Goal: Share content

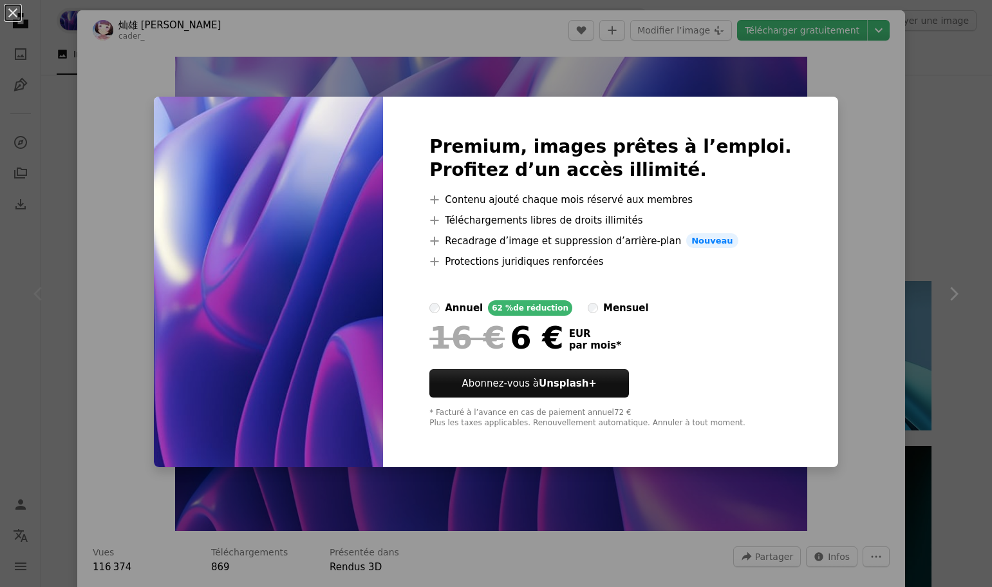
click at [859, 227] on div "An X shape Premium, images prêtes à l’emploi. Profitez d’un accès illimité. A p…" at bounding box center [496, 293] width 992 height 587
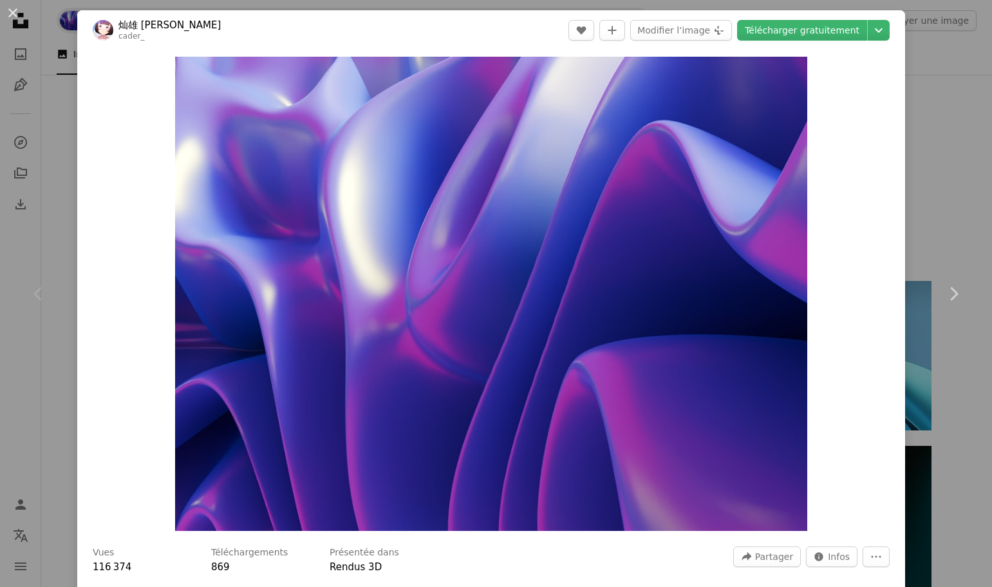
click at [127, 39] on link "cader_" at bounding box center [131, 36] width 26 height 9
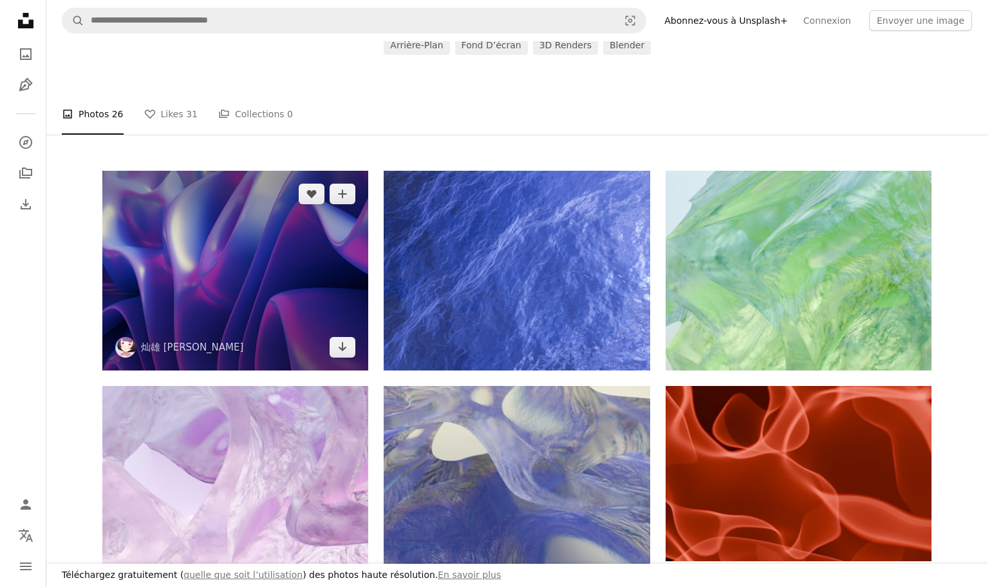
scroll to position [258, 0]
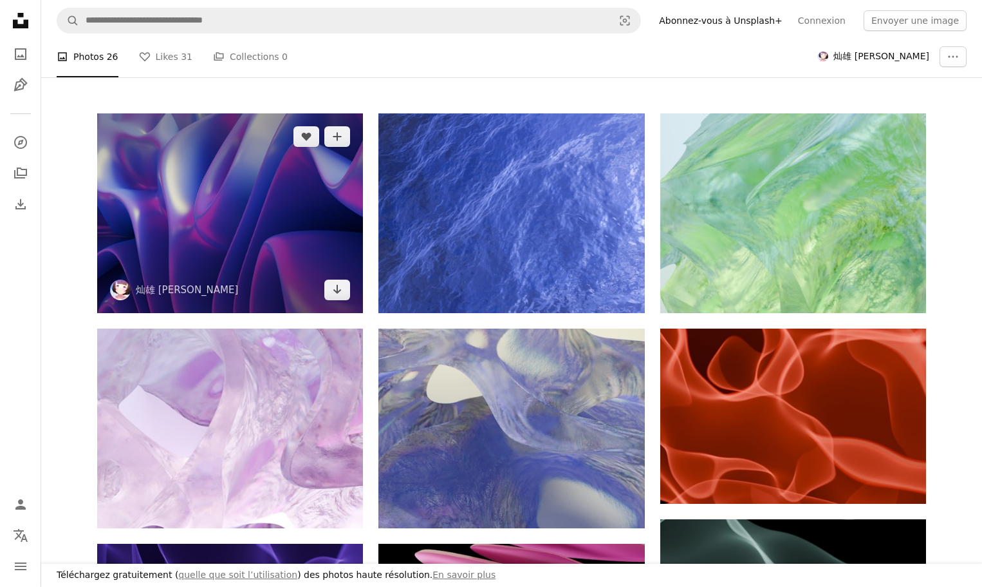
click at [289, 216] on img at bounding box center [230, 213] width 266 height 200
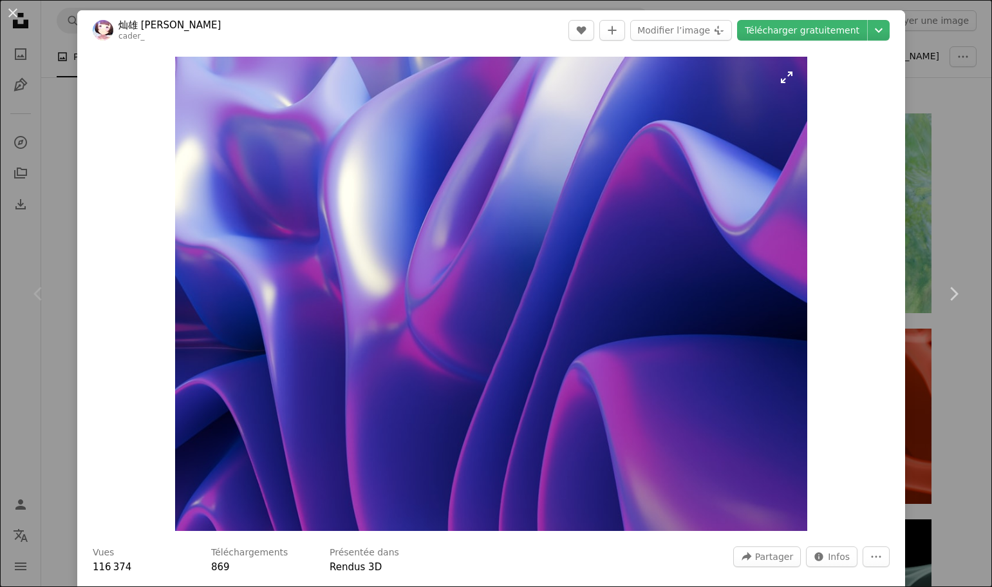
scroll to position [193, 0]
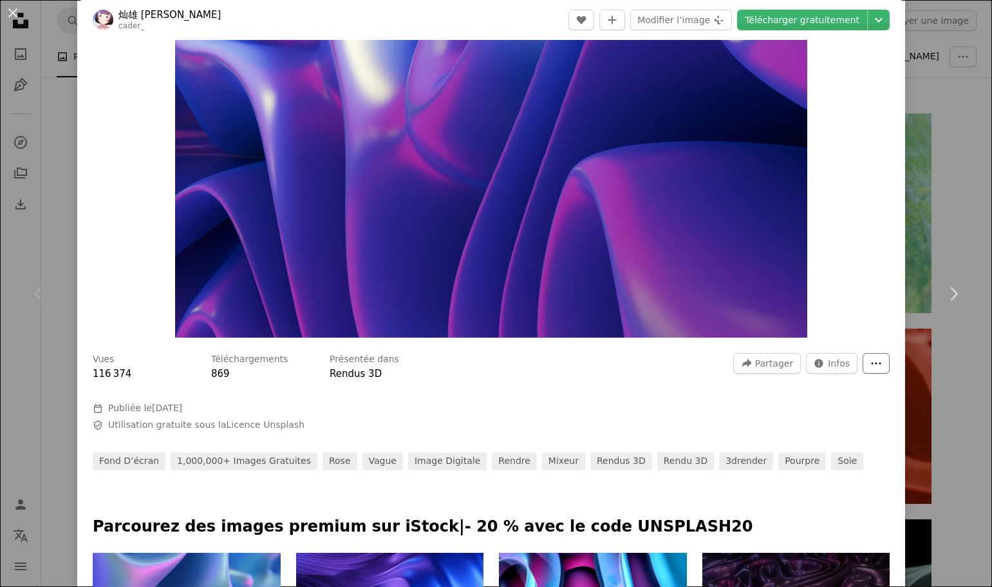
click at [870, 370] on button "More Actions" at bounding box center [876, 363] width 27 height 21
click at [862, 247] on dialog "An X shape Chevron left Chevron right 灿雄 [PERSON_NAME] A heart A plus sign Modi…" at bounding box center [496, 293] width 992 height 587
click at [362, 368] on link "Rendus 3D" at bounding box center [356, 374] width 52 height 12
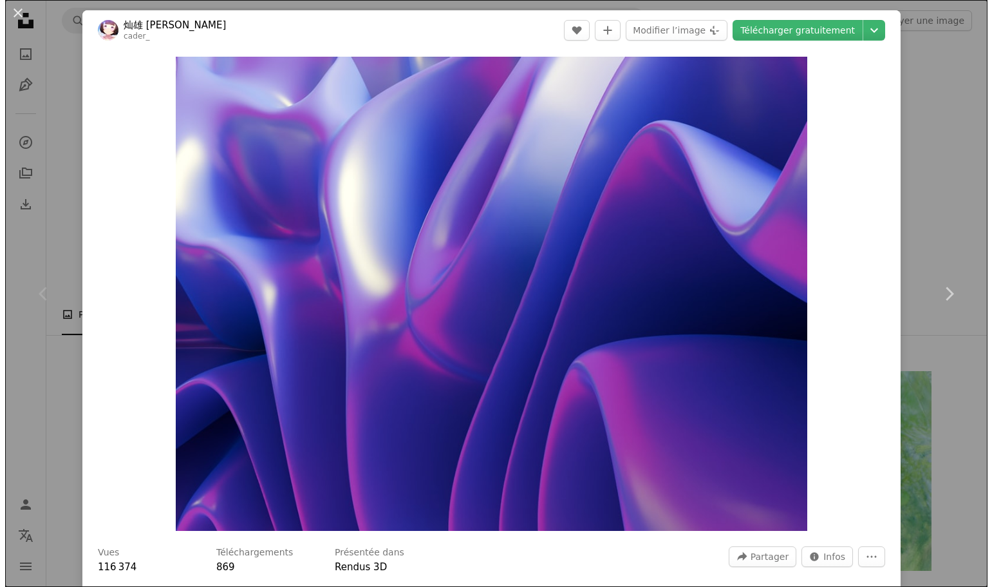
scroll to position [258, 0]
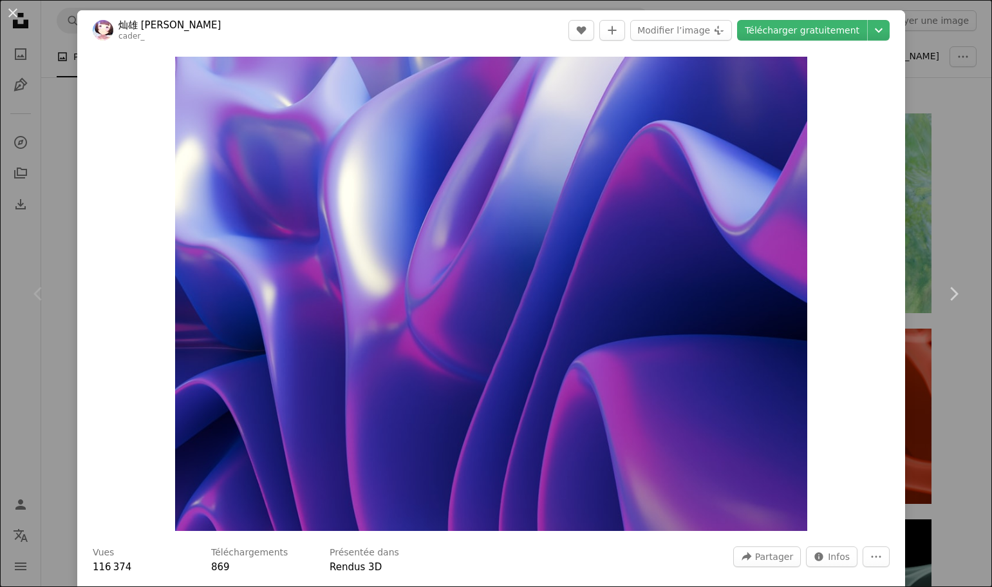
click at [144, 28] on link "灿雄 [PERSON_NAME]" at bounding box center [169, 25] width 102 height 13
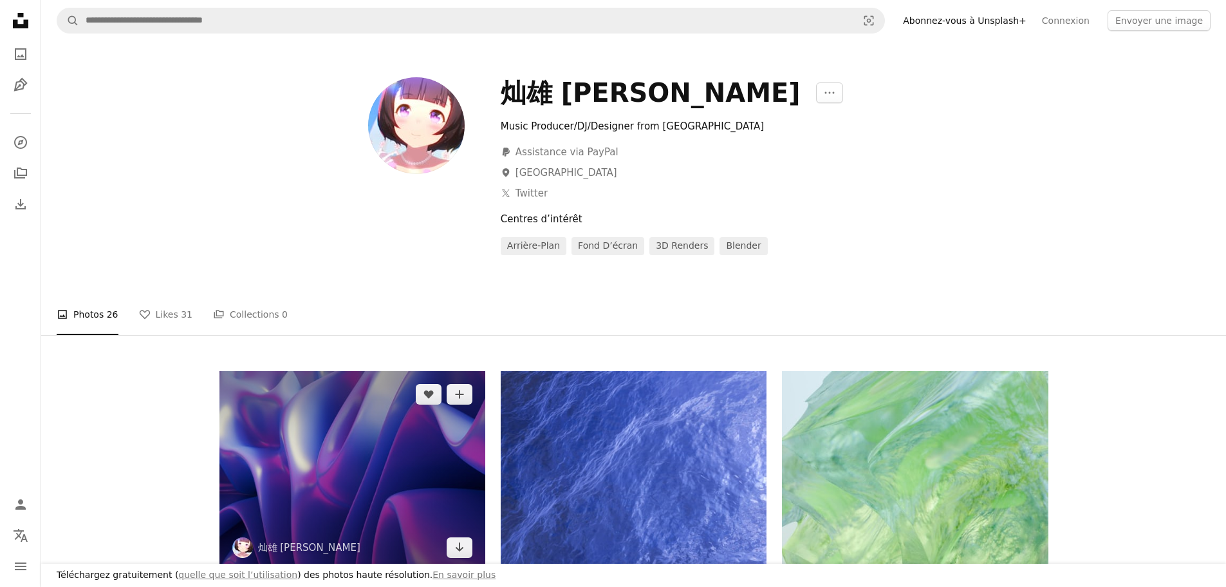
click at [410, 445] on img at bounding box center [353, 471] width 266 height 200
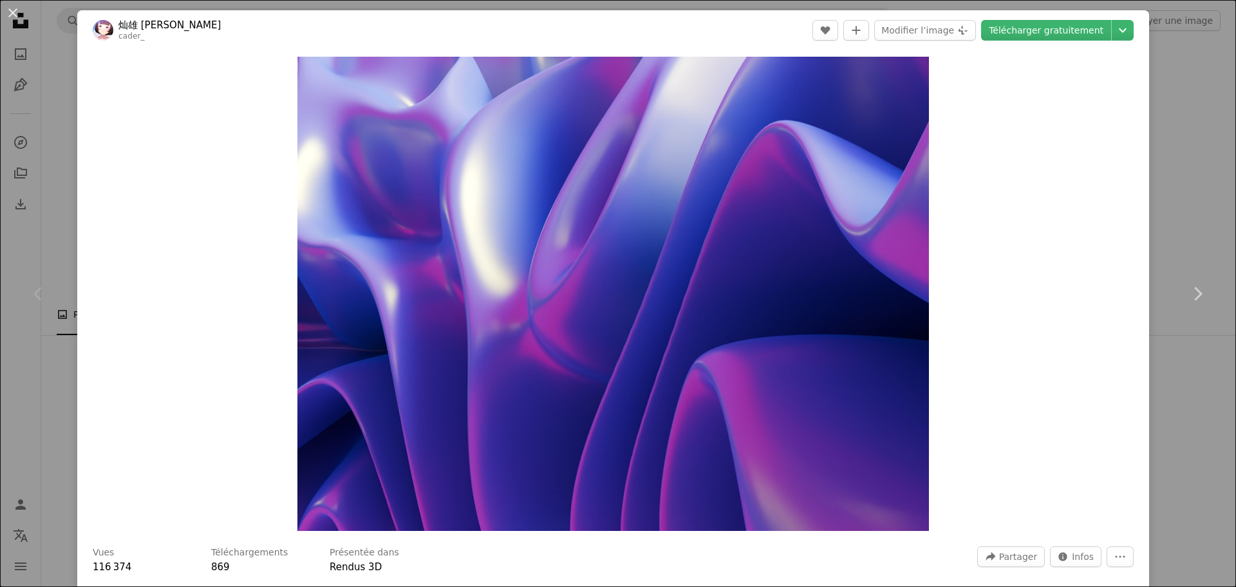
click at [991, 100] on div "An X shape Chevron left Chevron right 灿雄 [PERSON_NAME] A heart A plus sign Modi…" at bounding box center [618, 293] width 1236 height 587
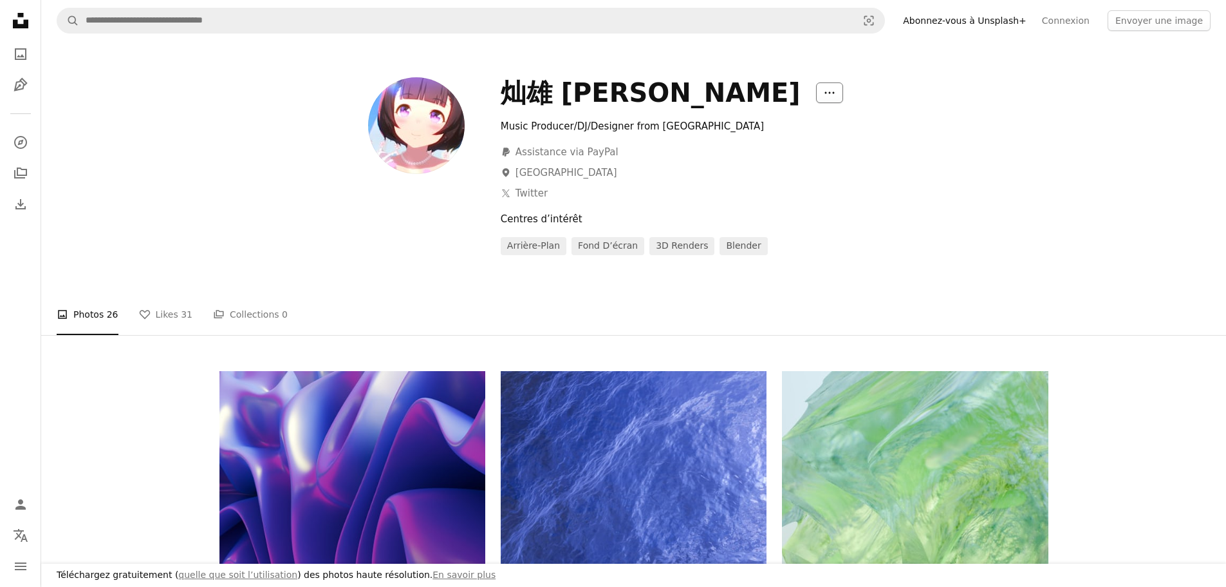
click at [816, 90] on button "More Actions" at bounding box center [829, 92] width 27 height 21
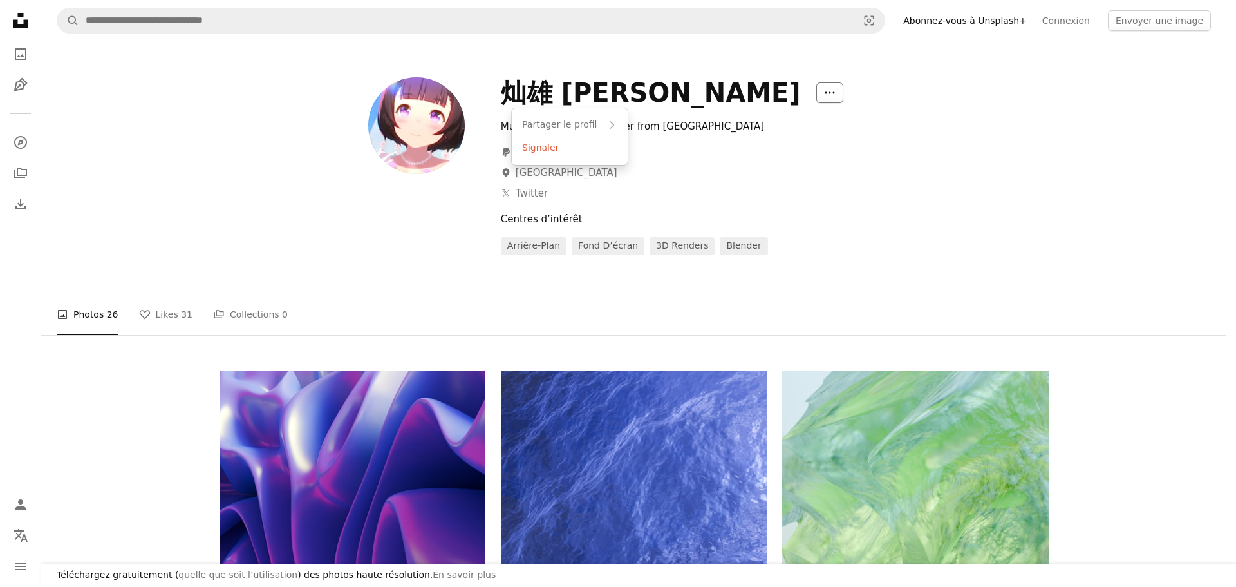
click at [816, 90] on button "More Actions" at bounding box center [829, 92] width 27 height 21
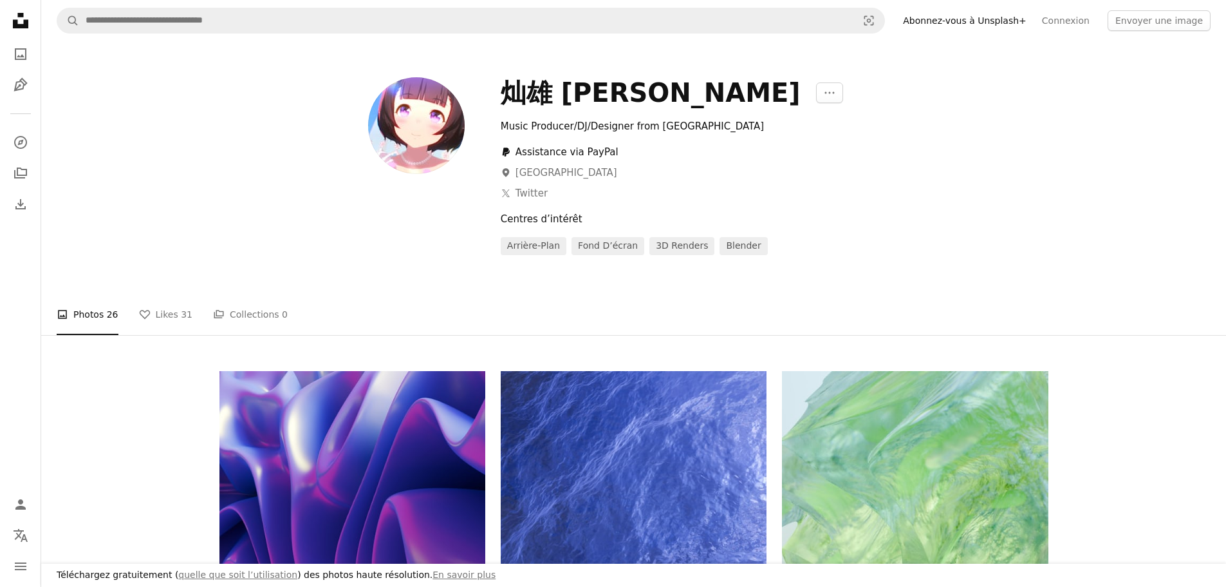
click at [547, 151] on link "PayPal icon Assistance via PayPal" at bounding box center [560, 151] width 118 height 15
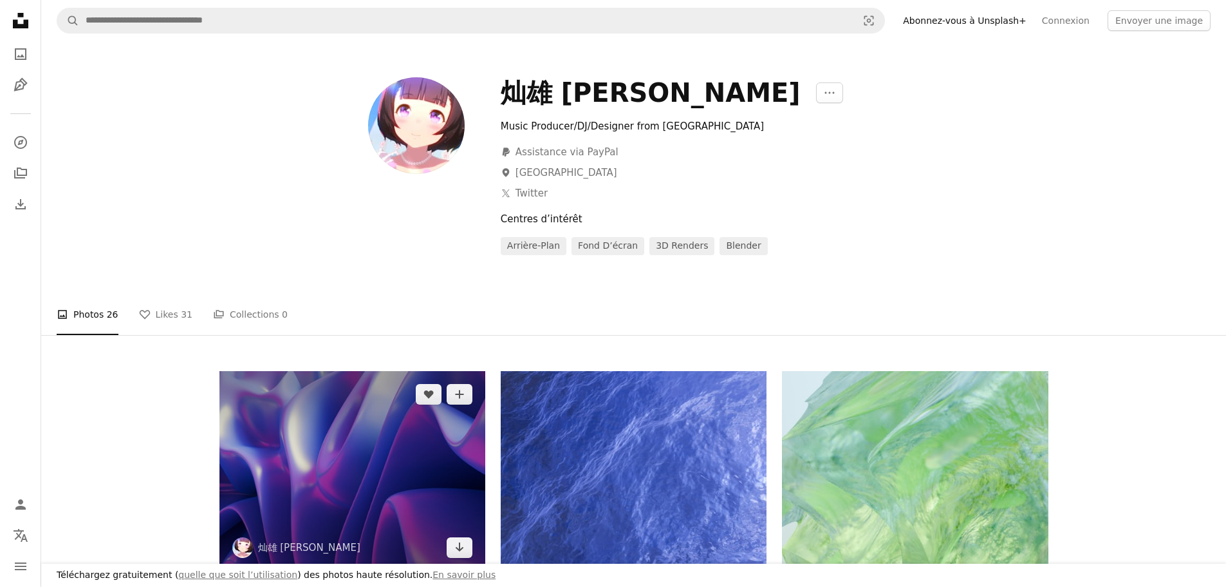
click at [407, 434] on img at bounding box center [353, 471] width 266 height 200
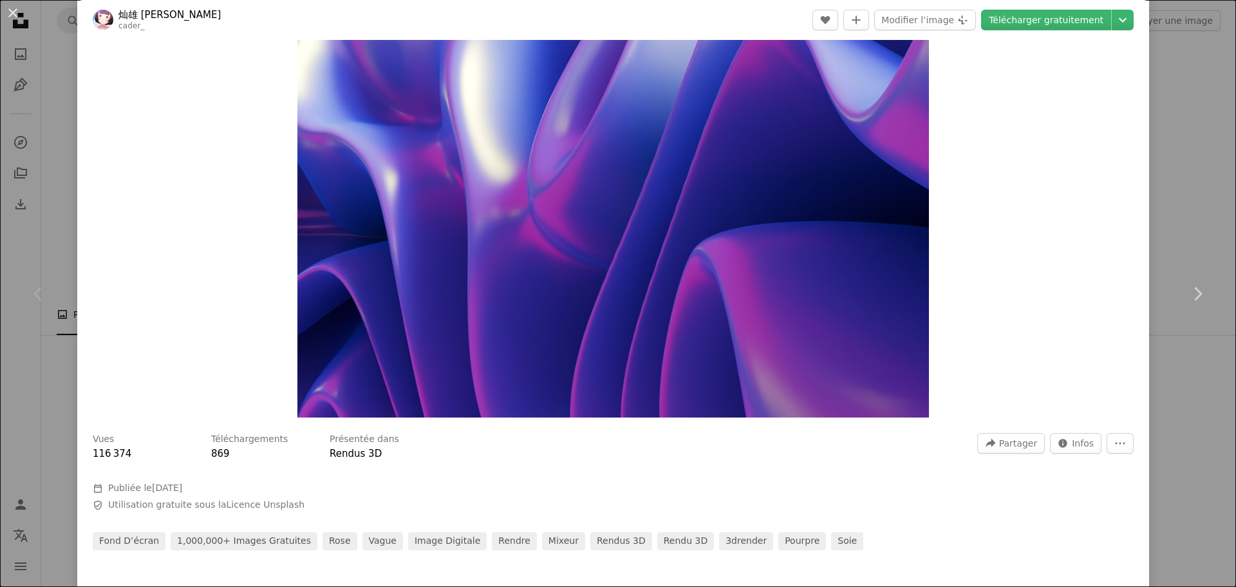
scroll to position [129, 0]
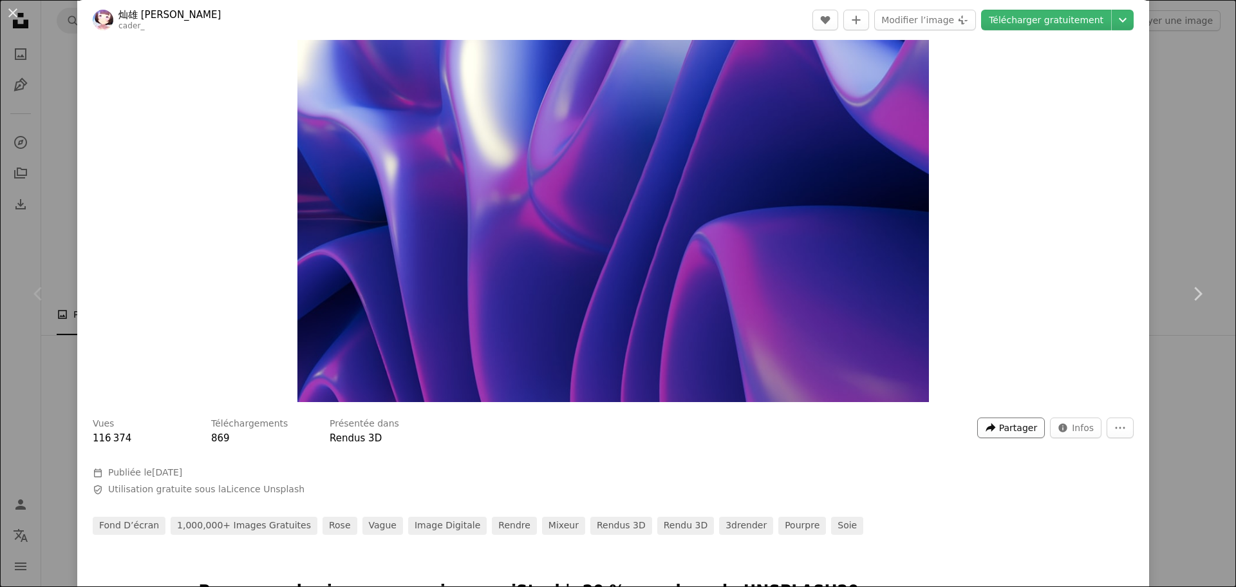
click at [991, 429] on span "Partager" at bounding box center [1018, 427] width 38 height 19
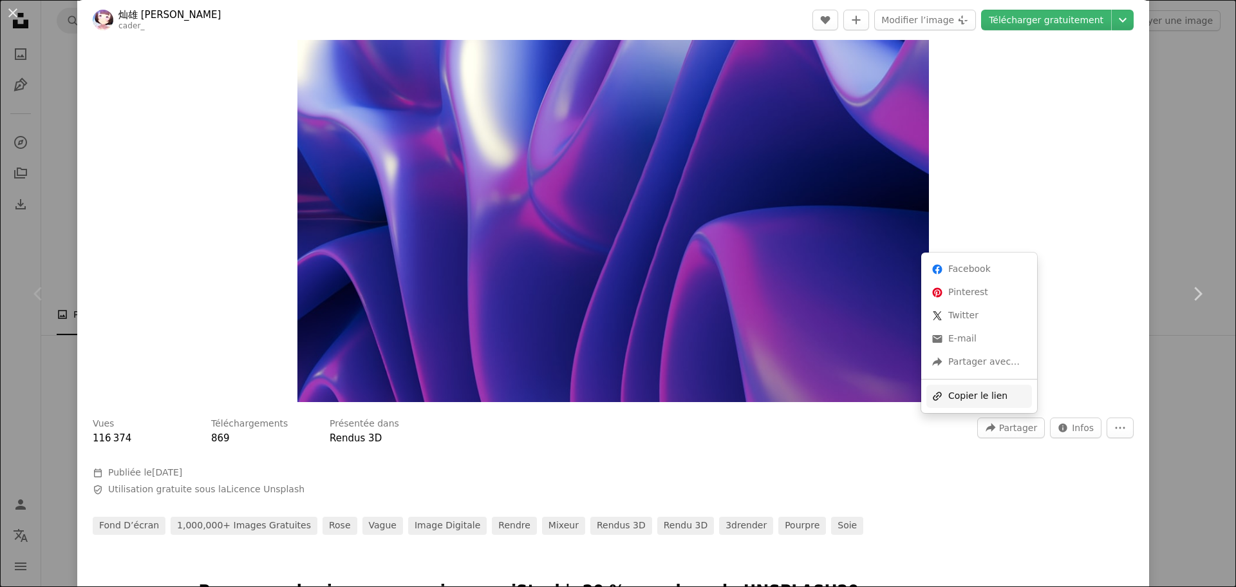
click at [991, 390] on div "A URL sharing icon (chains) Copier le lien" at bounding box center [979, 395] width 106 height 23
